Goal: Transaction & Acquisition: Purchase product/service

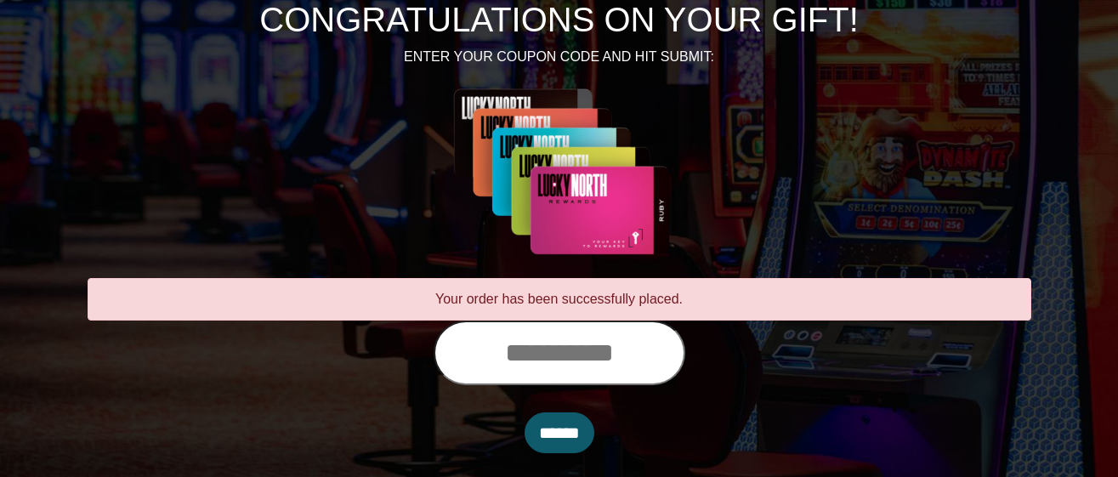
scroll to position [228, 0]
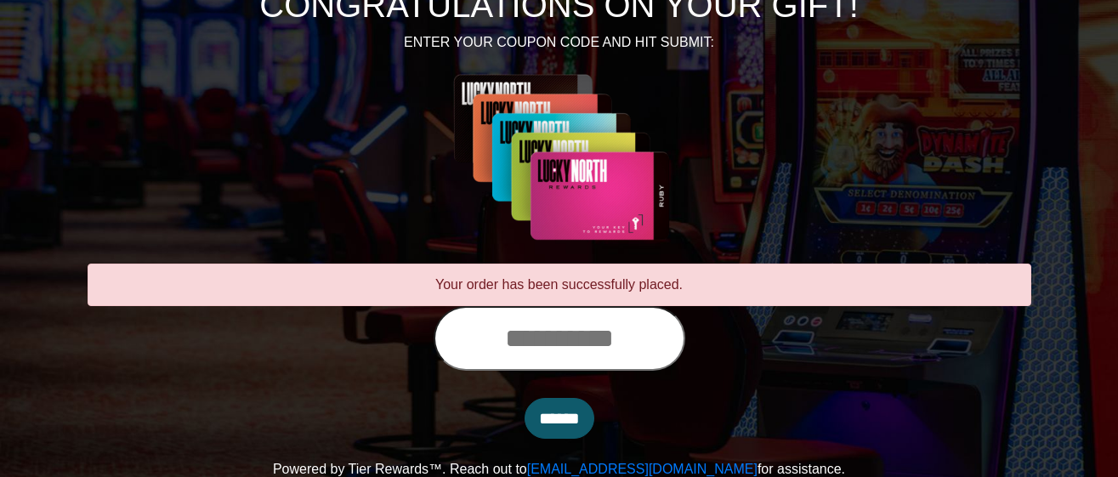
click at [499, 337] on input "text" at bounding box center [559, 338] width 252 height 65
type input "**********"
click at [552, 422] on input "******" at bounding box center [559, 418] width 70 height 41
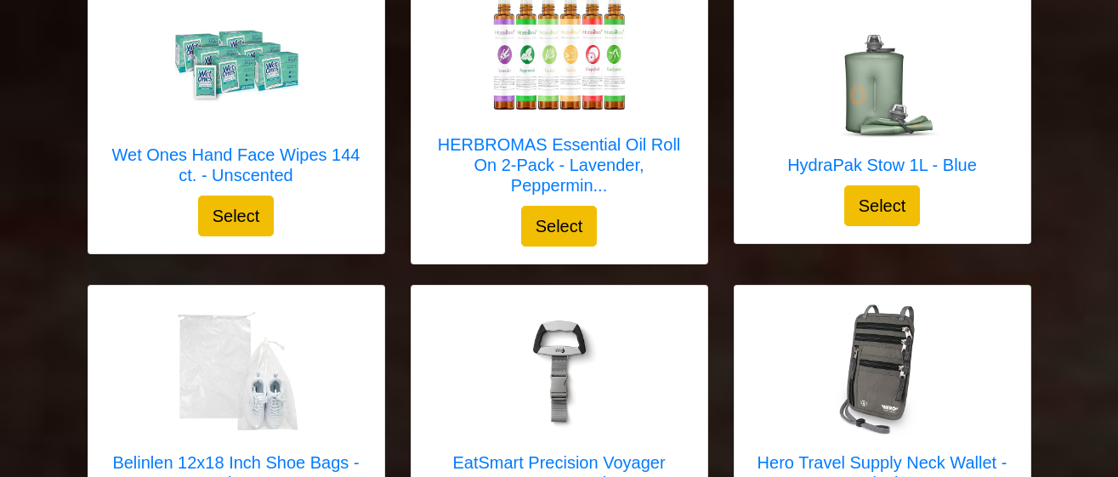
scroll to position [4905, 0]
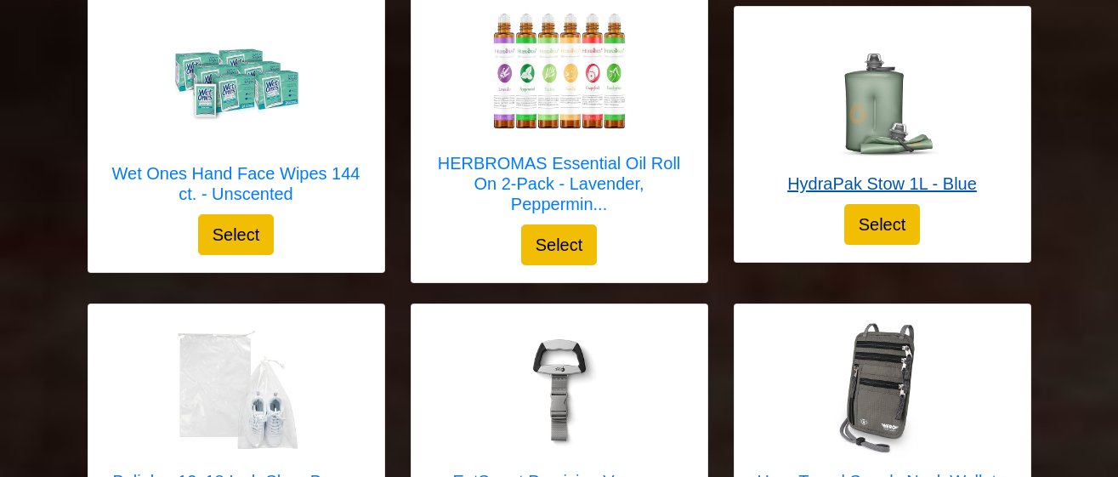
click at [886, 116] on img at bounding box center [881, 92] width 136 height 136
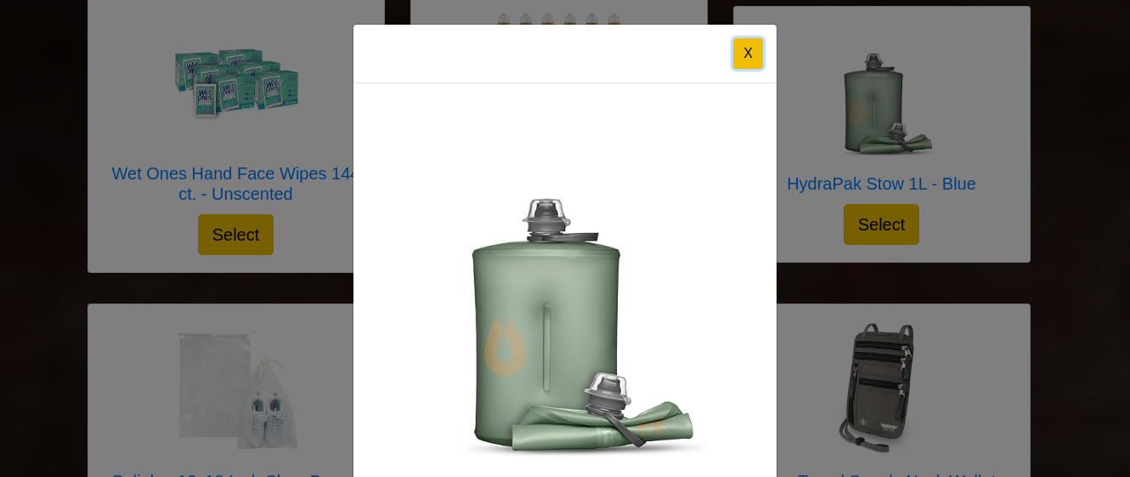
click at [755, 54] on button "X" at bounding box center [748, 53] width 30 height 31
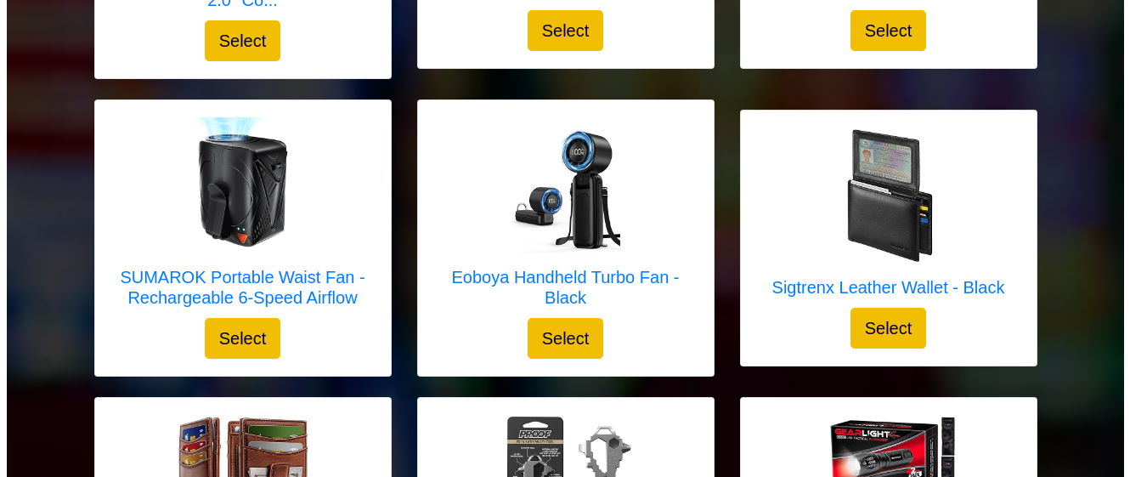
scroll to position [2303, 0]
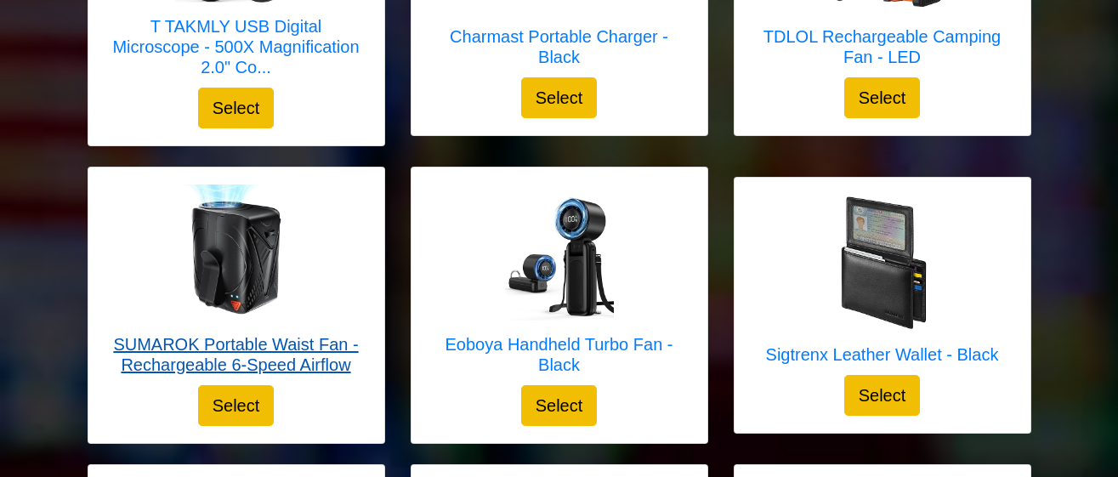
click at [320, 263] on div at bounding box center [236, 252] width 262 height 136
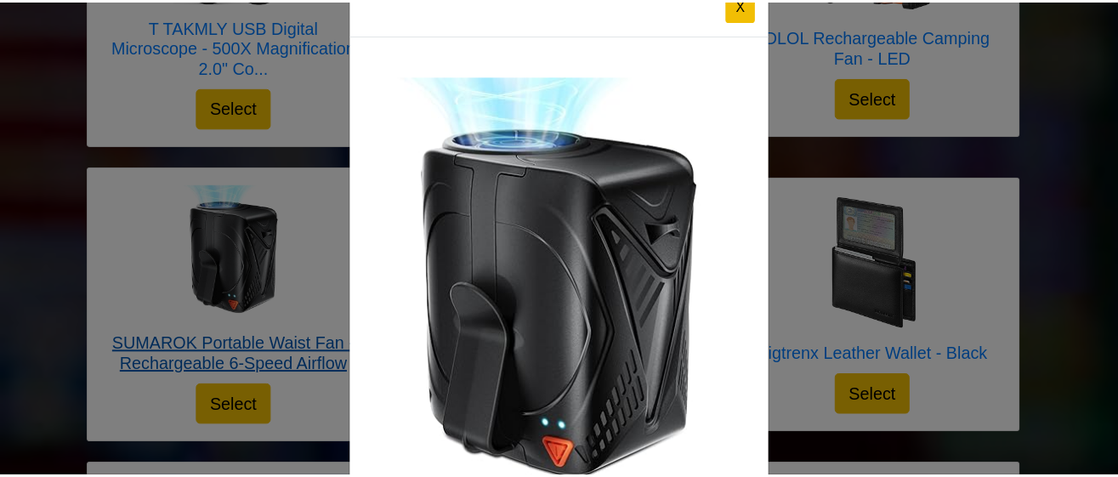
scroll to position [39, 0]
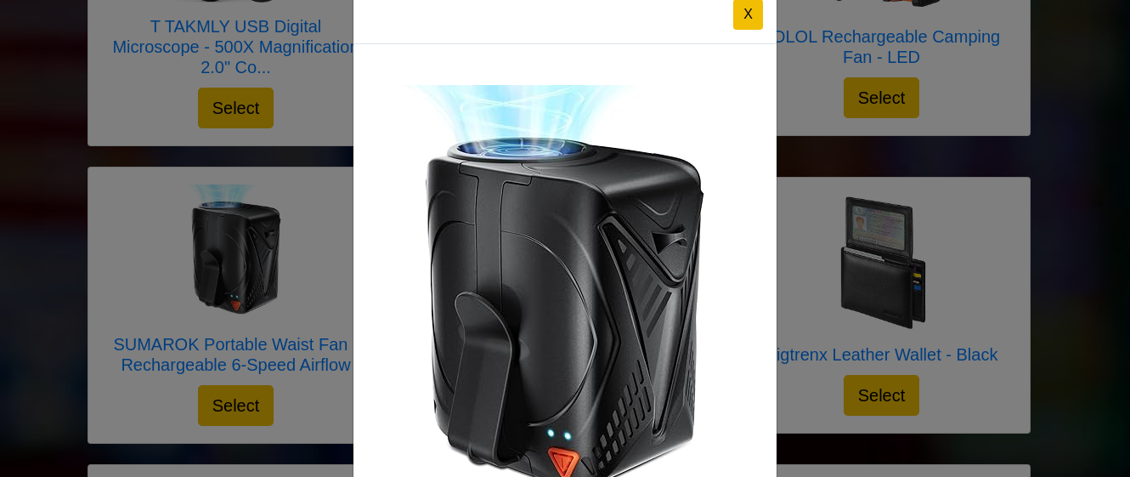
click at [748, 16] on button "X" at bounding box center [748, 14] width 30 height 31
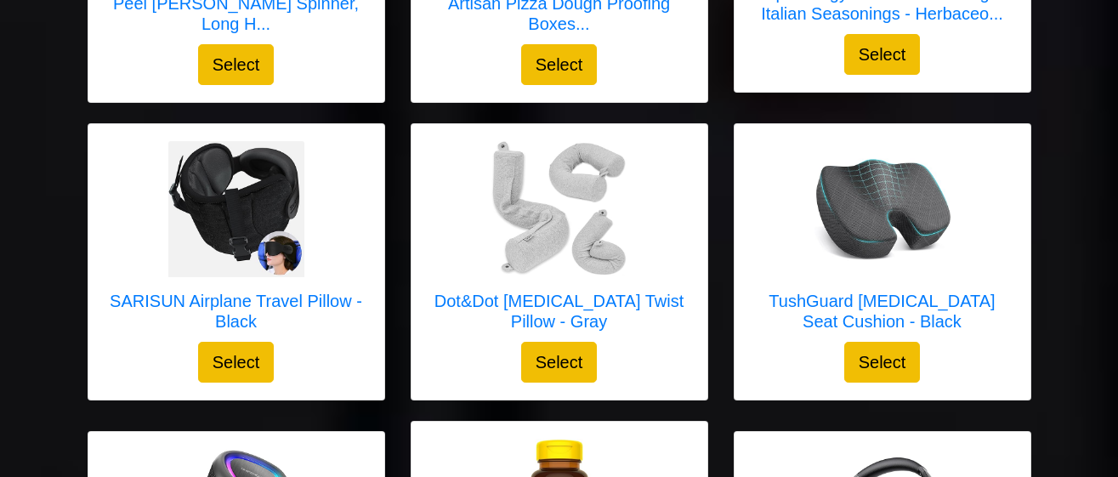
scroll to position [803, 0]
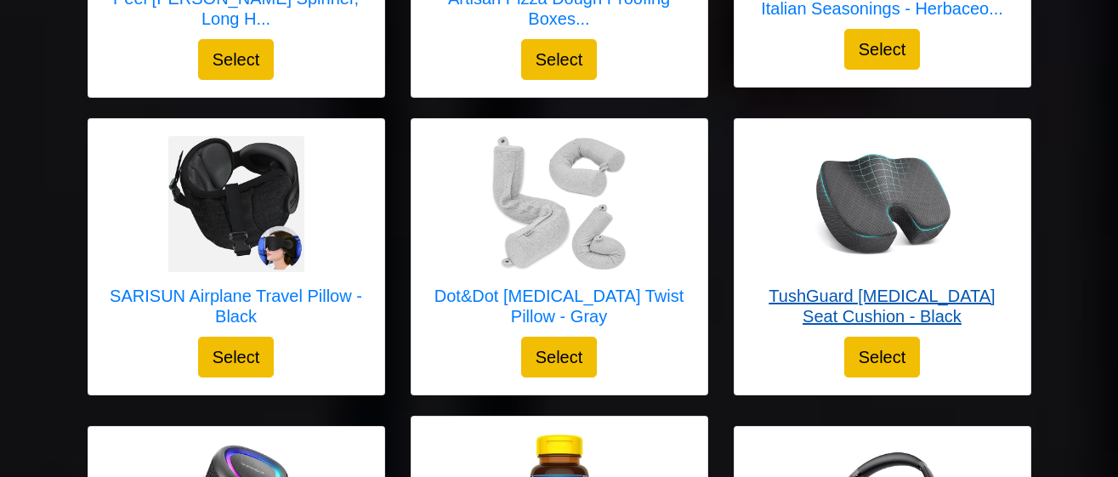
click at [899, 216] on img at bounding box center [882, 204] width 136 height 136
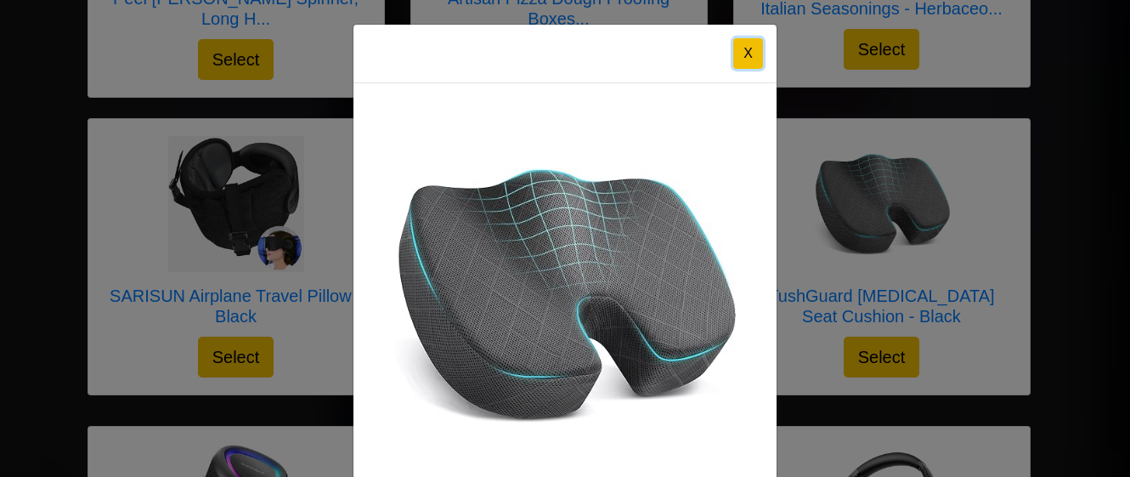
click at [746, 62] on button "X" at bounding box center [748, 53] width 30 height 31
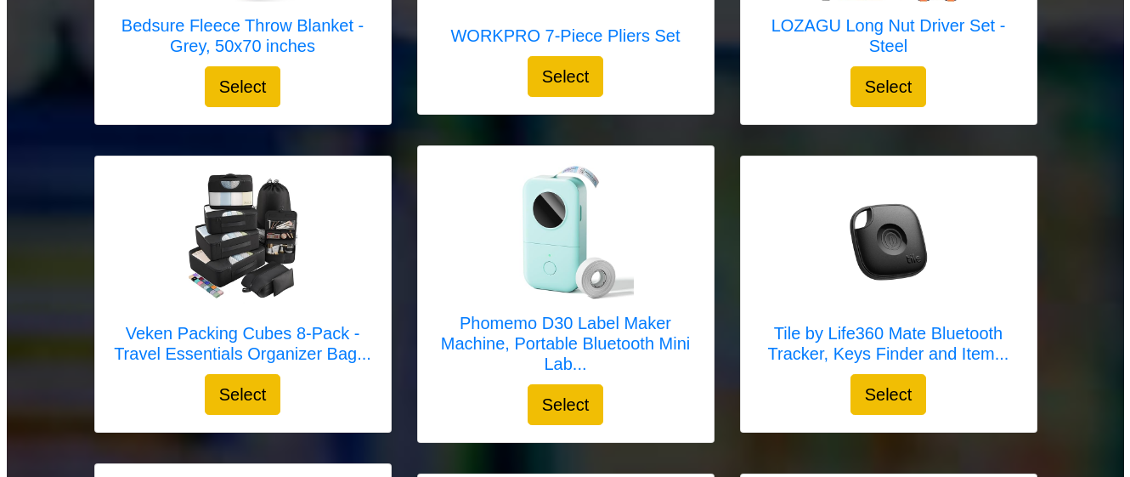
scroll to position [1692, 0]
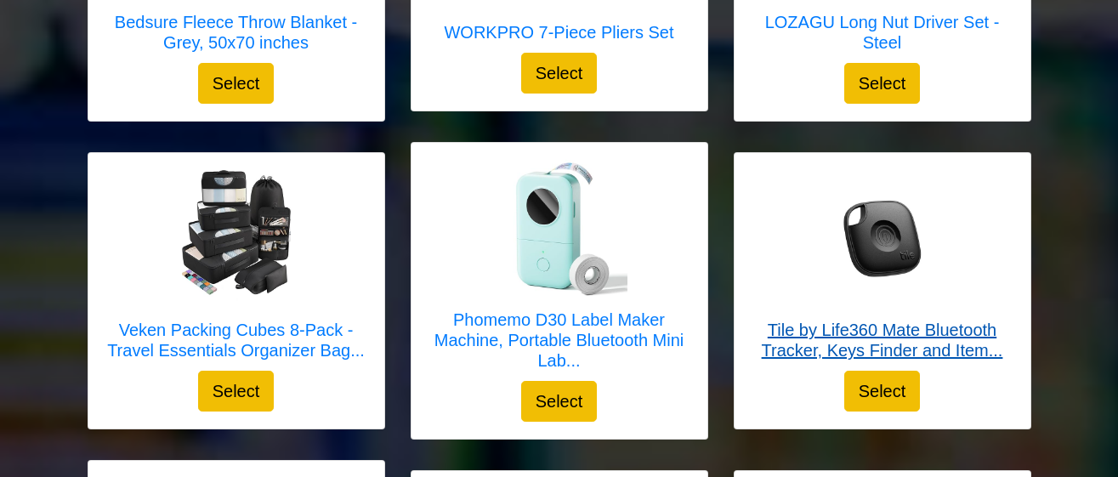
click at [897, 244] on img at bounding box center [882, 238] width 136 height 136
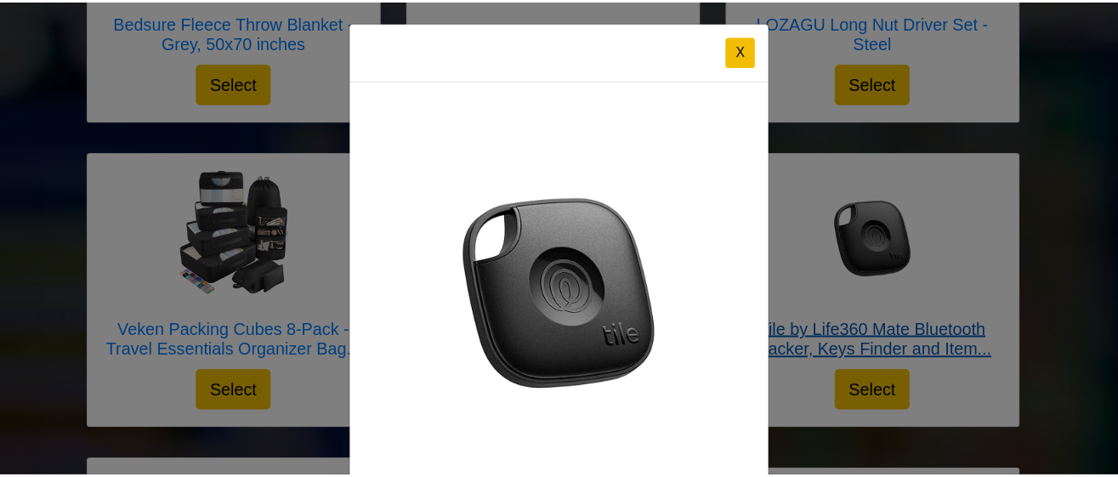
scroll to position [0, 0]
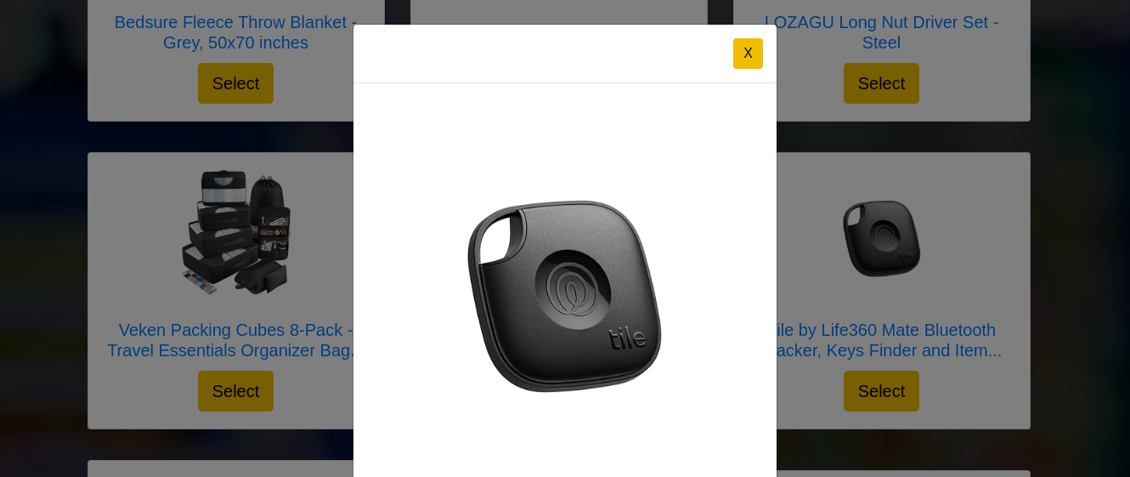
click at [733, 49] on button "X" at bounding box center [748, 53] width 30 height 31
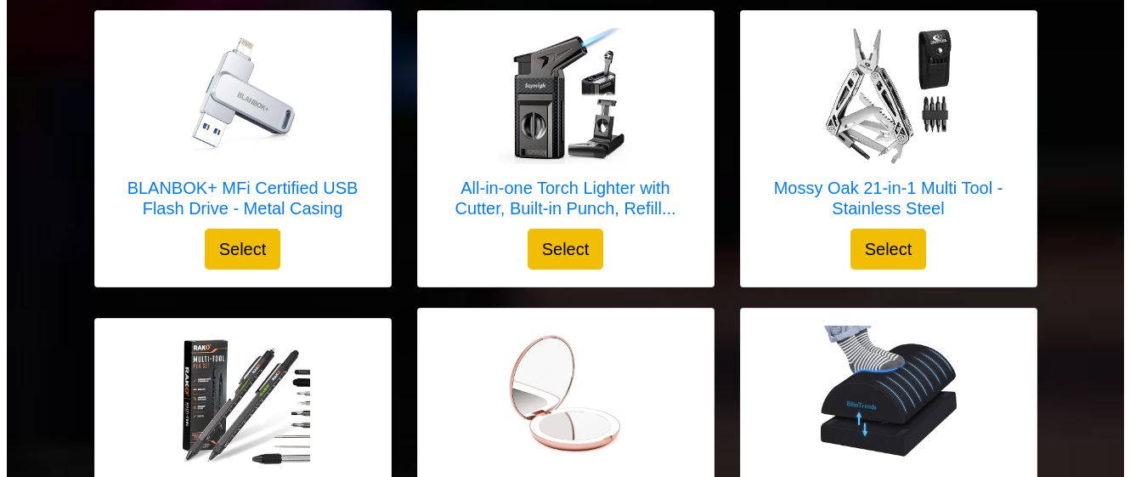
scroll to position [3349, 0]
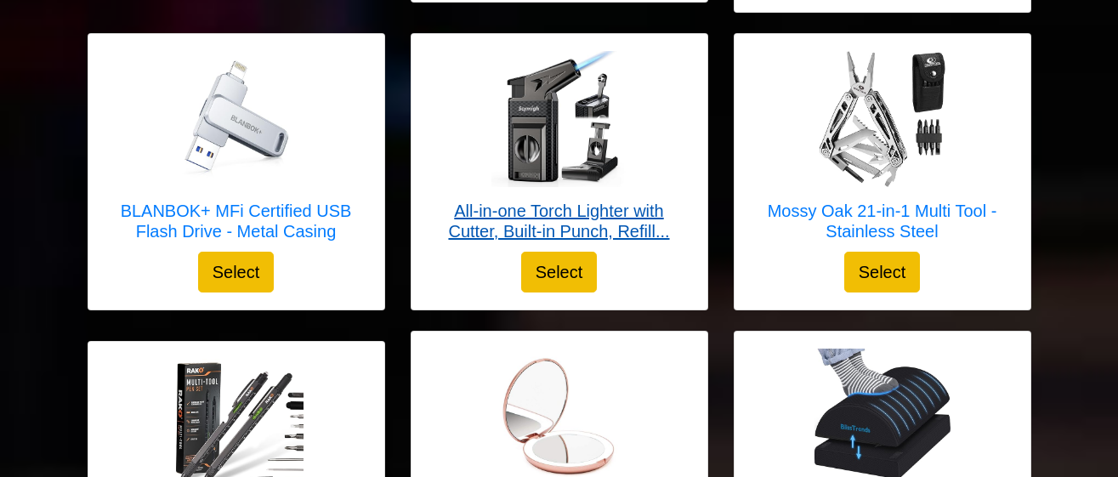
click at [611, 151] on img at bounding box center [559, 119] width 136 height 136
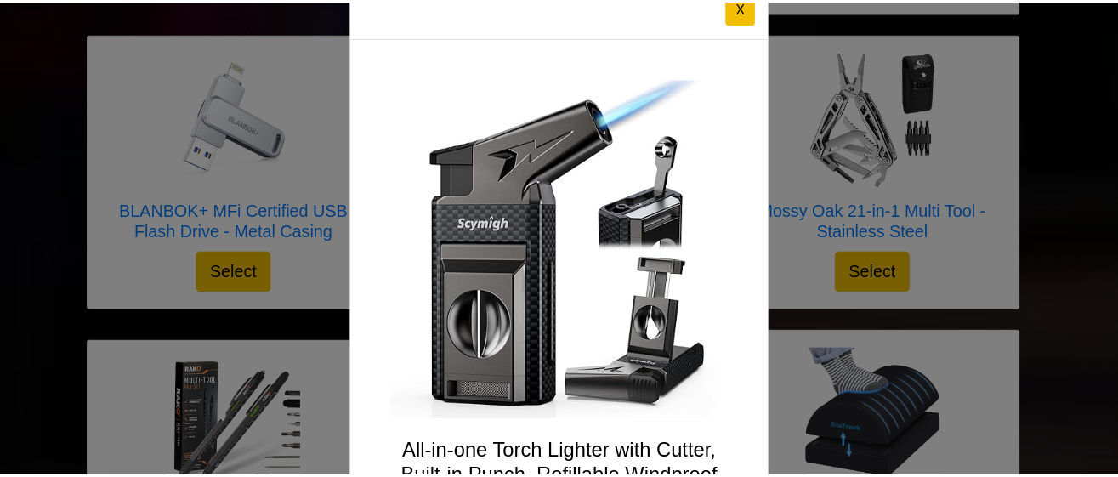
scroll to position [48, 0]
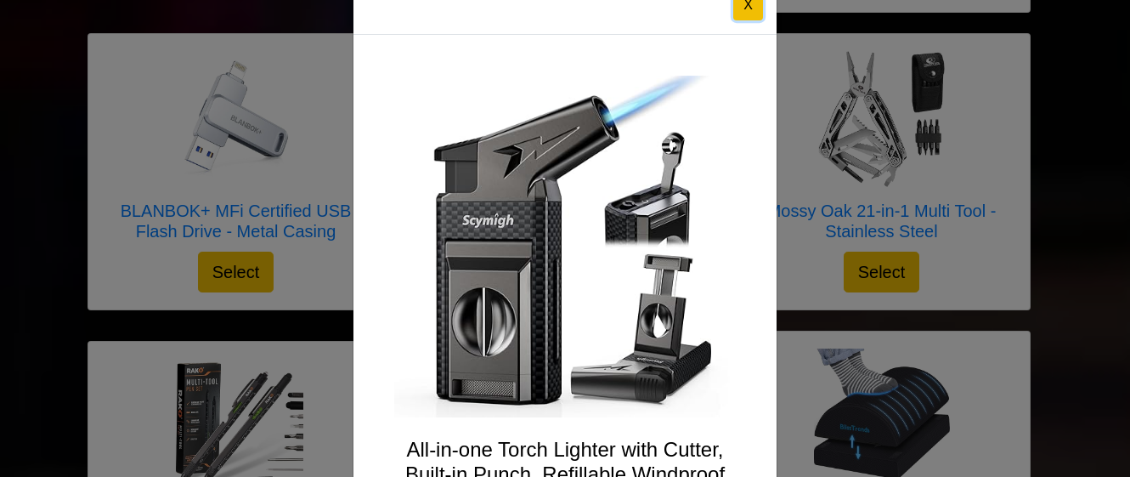
click at [740, 14] on button "X" at bounding box center [748, 5] width 30 height 31
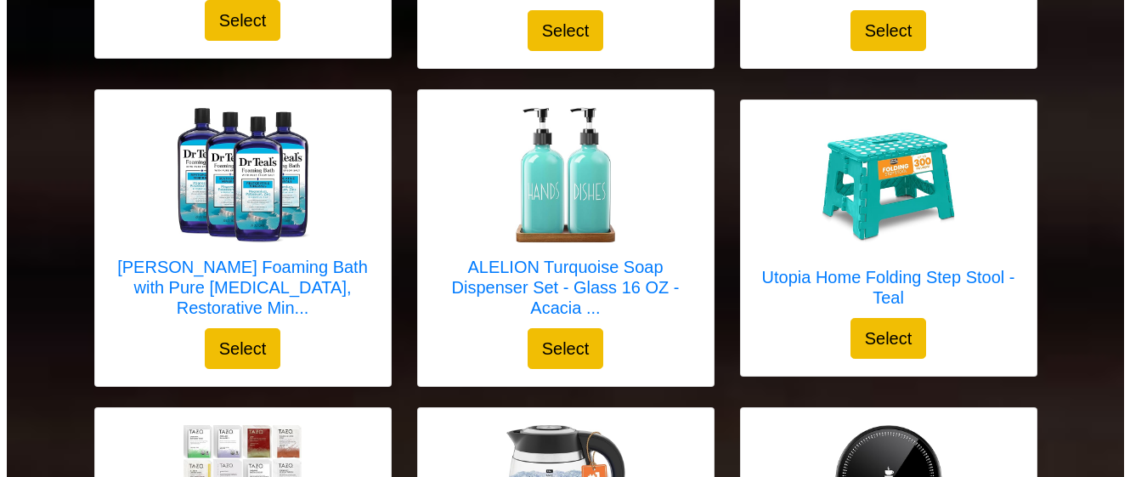
scroll to position [3916, 0]
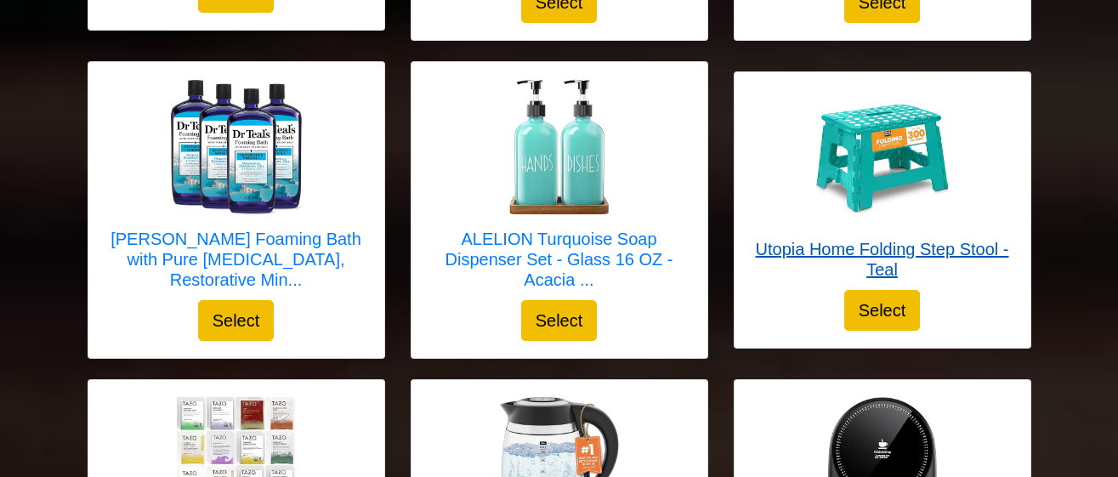
click at [907, 178] on img at bounding box center [882, 158] width 136 height 114
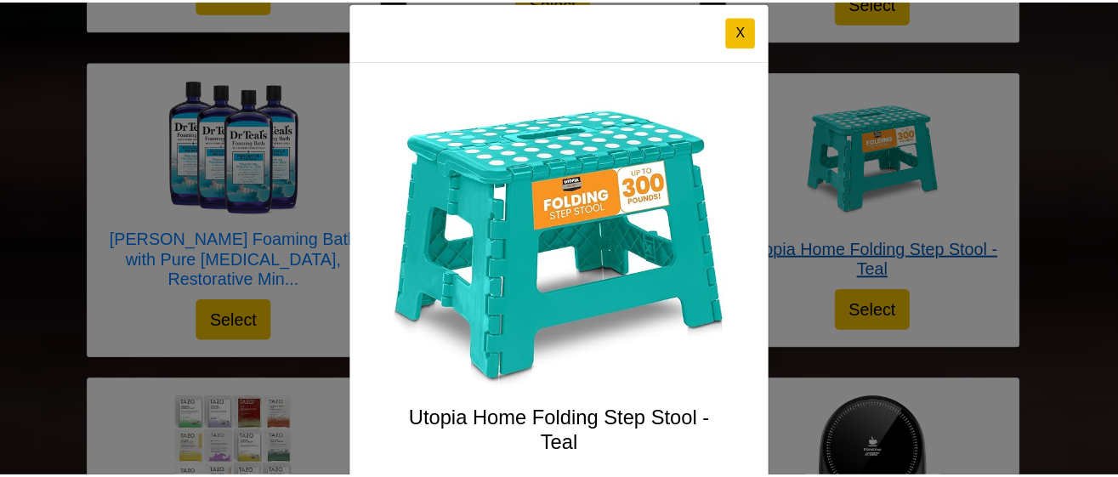
scroll to position [21, 0]
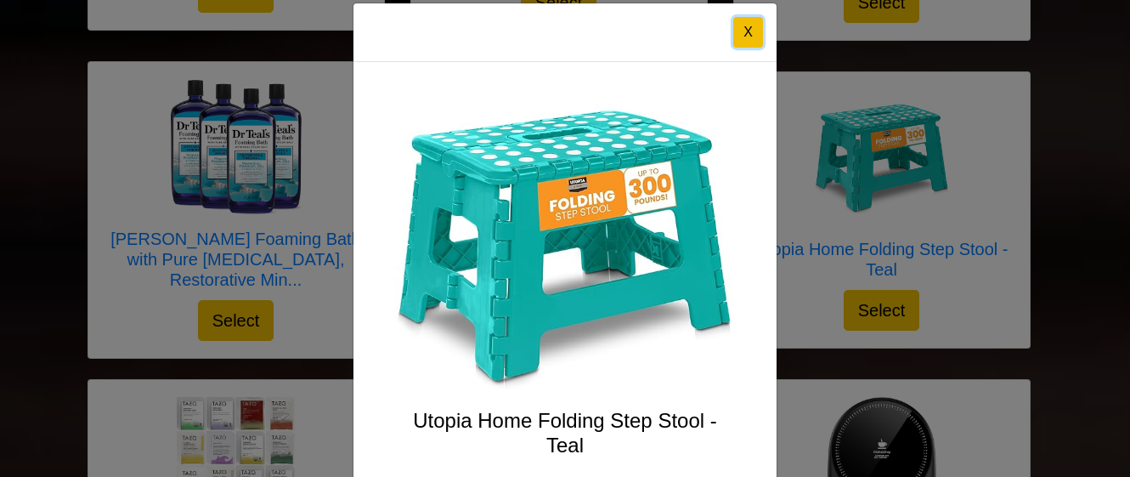
click at [748, 32] on button "X" at bounding box center [748, 32] width 30 height 31
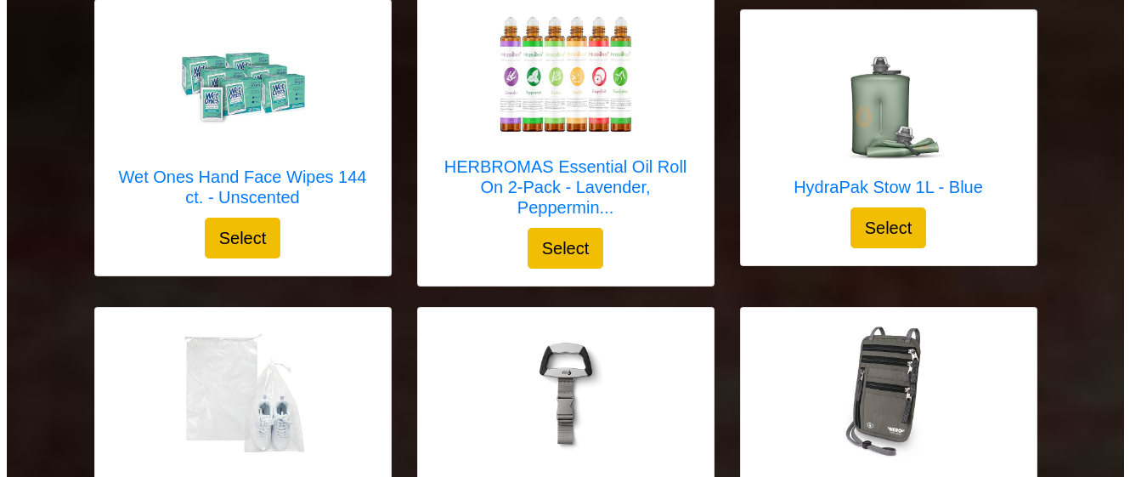
scroll to position [4927, 0]
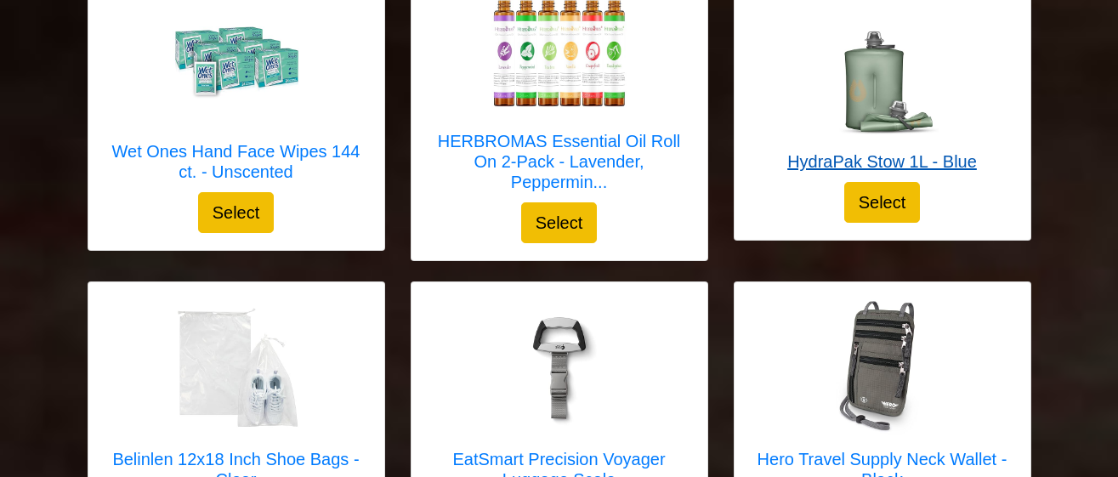
click at [935, 83] on img at bounding box center [881, 70] width 136 height 136
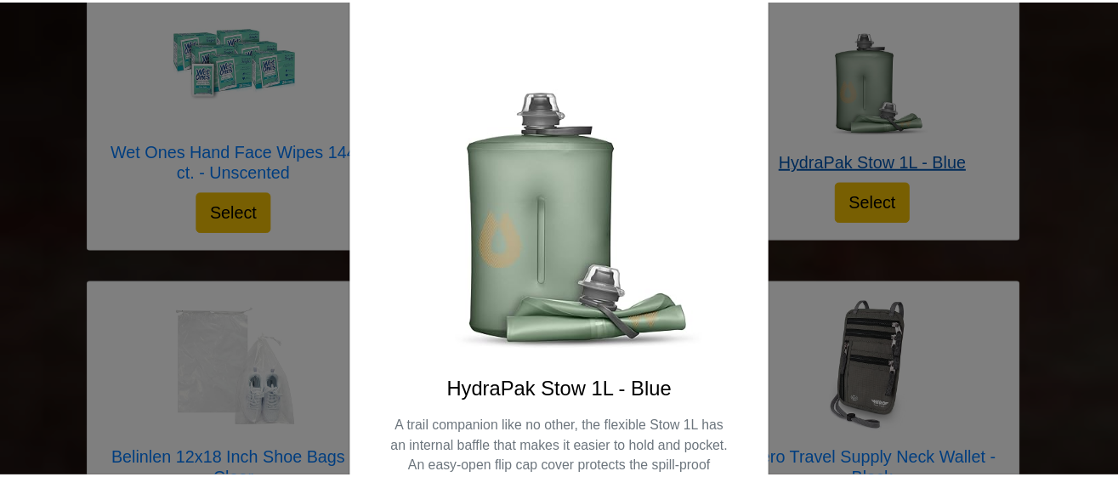
scroll to position [0, 0]
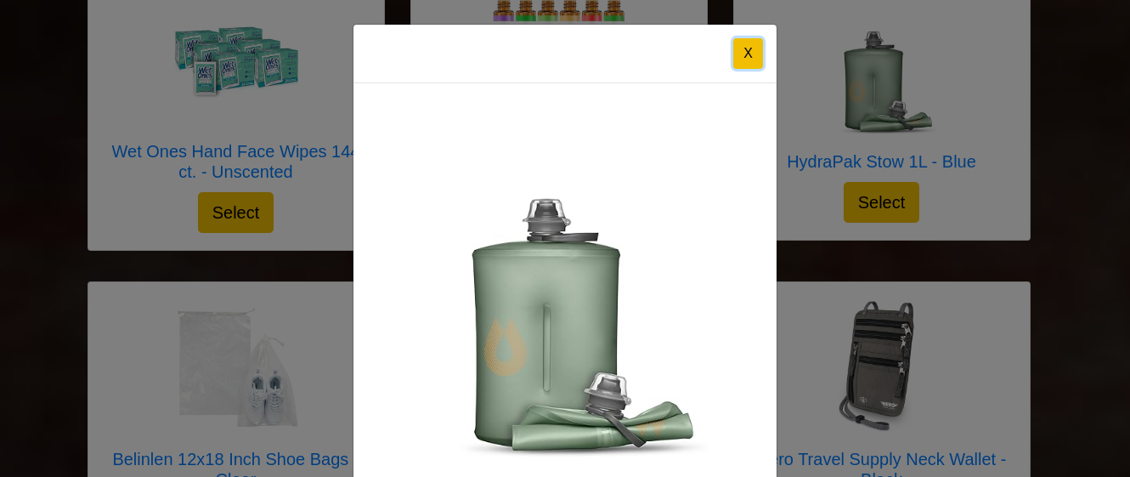
click at [744, 54] on button "X" at bounding box center [748, 53] width 30 height 31
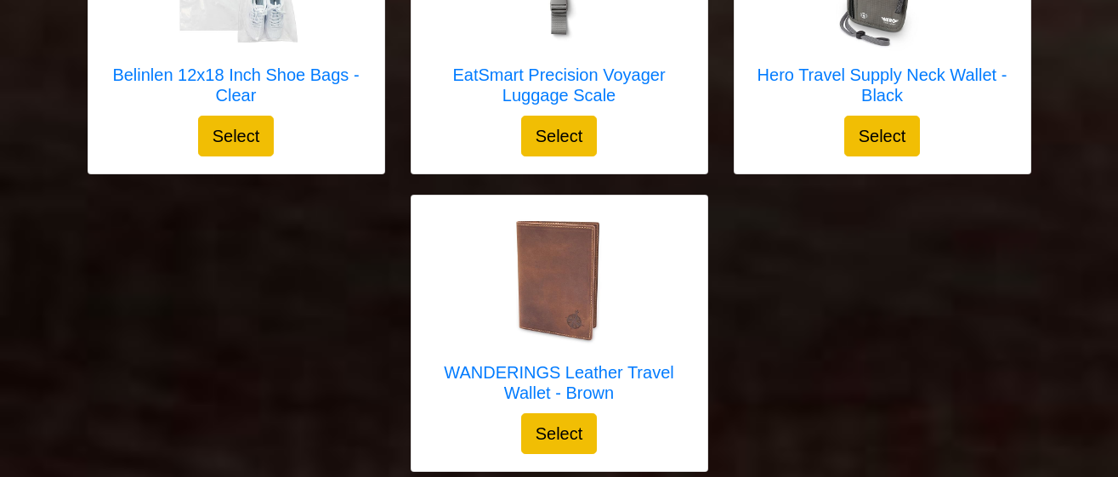
scroll to position [5367, 0]
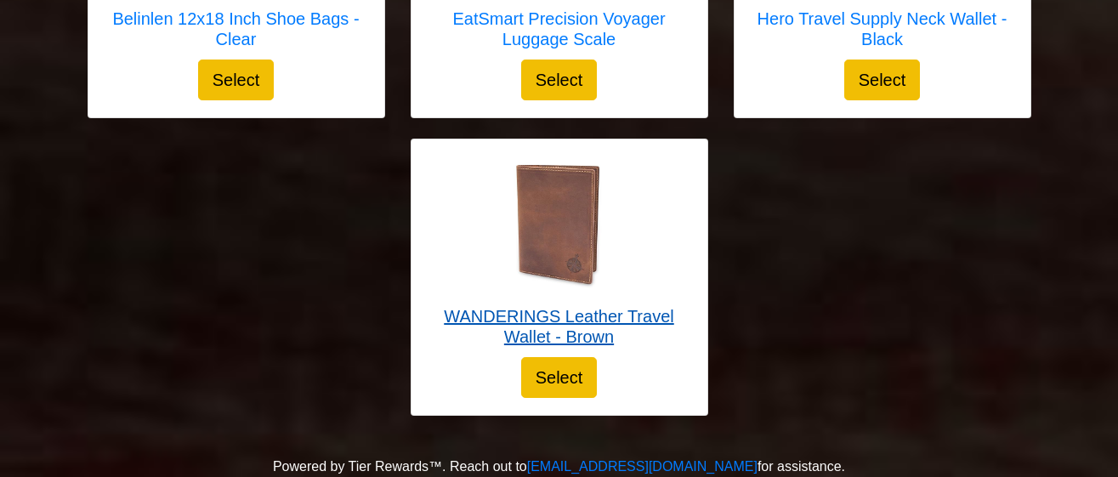
click at [631, 233] on div at bounding box center [559, 224] width 262 height 136
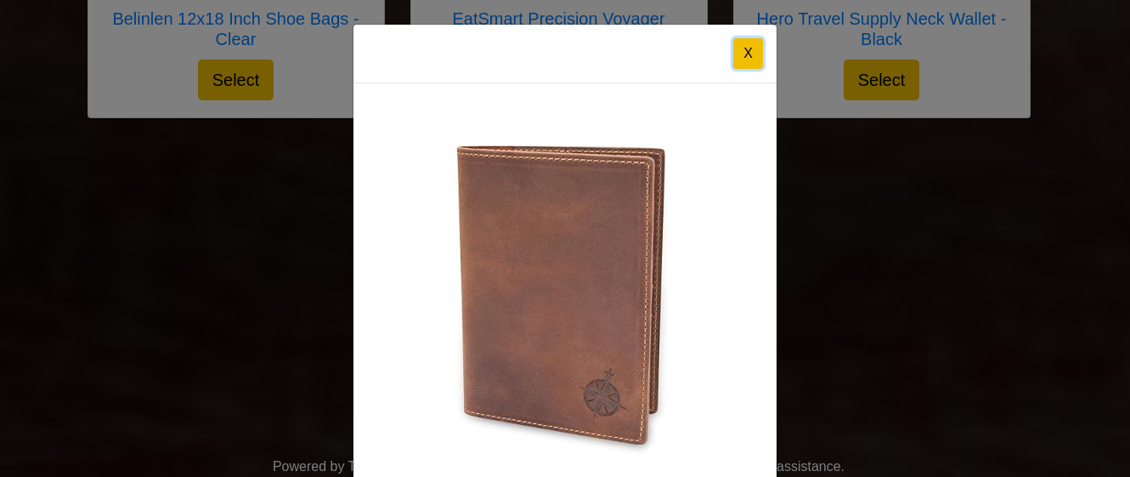
click at [747, 53] on button "X" at bounding box center [748, 53] width 30 height 31
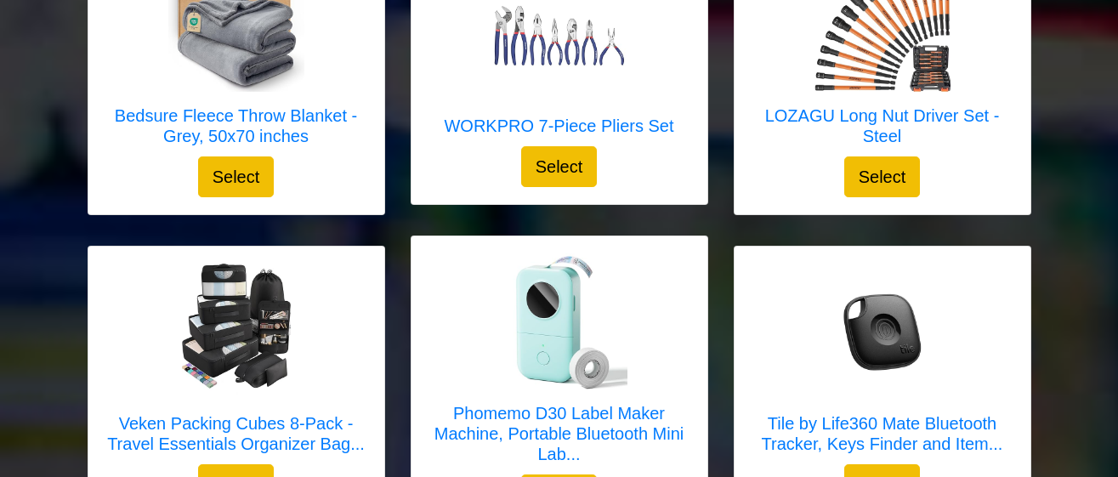
scroll to position [1598, 0]
